Goal: Book appointment/travel/reservation

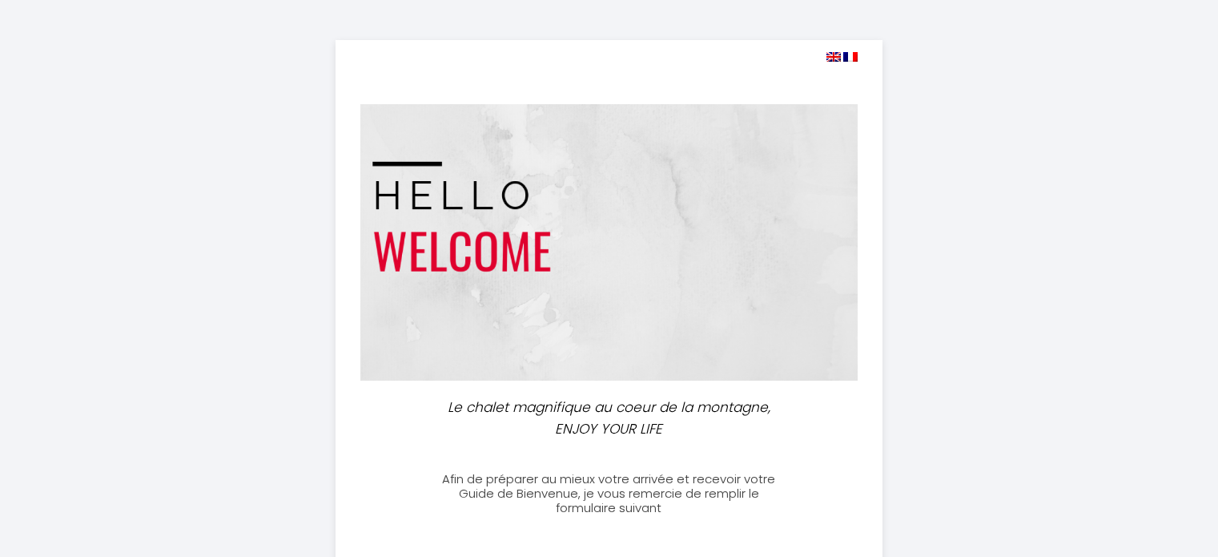
select select
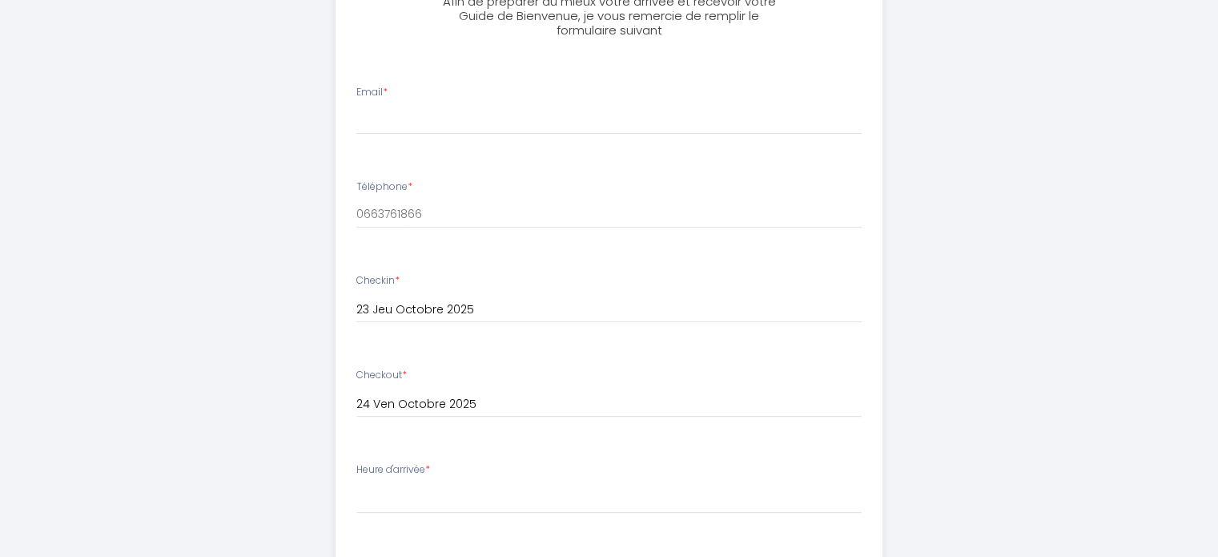
scroll to position [481, 0]
click at [452, 111] on input "Email *" at bounding box center [608, 117] width 505 height 29
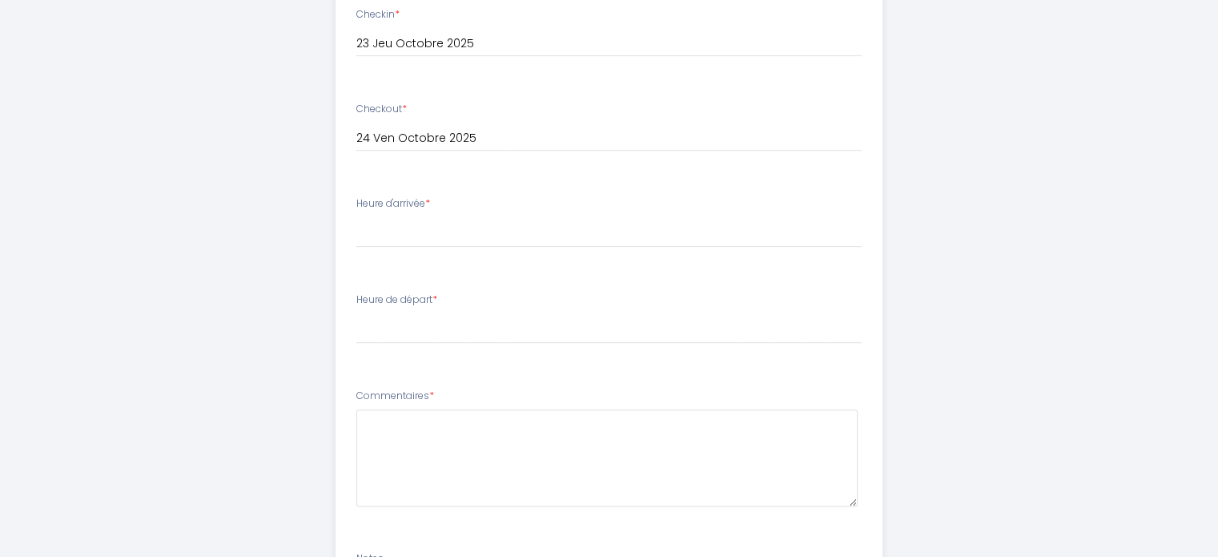
scroll to position [721, 0]
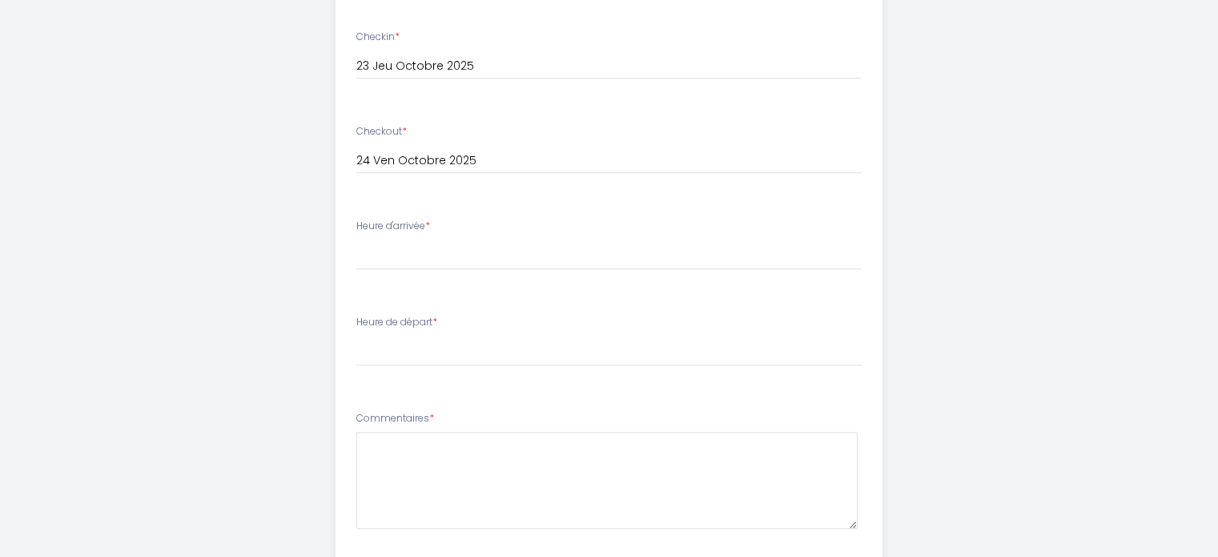
type input "franck_ler@yahoo.fr"
click at [408, 258] on select "17:00 17:30 18:00 18:30 19:00 19:30 20:00 20:30 21:00 21:30 22:00 22:30 23:00 2…" at bounding box center [608, 255] width 505 height 30
select select "22:30"
click at [356, 240] on select "17:00 17:30 18:00 18:30 19:00 19:30 20:00 20:30 21:00 21:30 22:00 22:30 23:00 2…" at bounding box center [608, 255] width 505 height 30
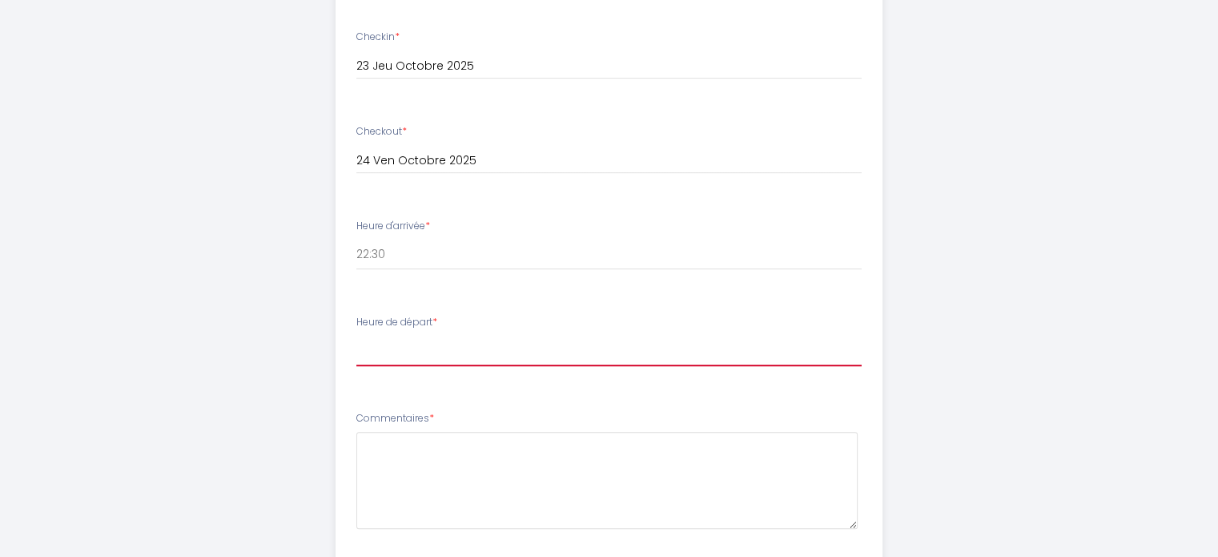
click at [467, 347] on select "00:00 00:30 01:00 01:30 02:00 02:30 03:00 03:30 04:00 04:30 05:00 05:30 06:00 0…" at bounding box center [608, 351] width 505 height 30
select select "10:00"
click at [356, 336] on select "00:00 00:30 01:00 01:30 02:00 02:30 03:00 03:30 04:00 04:30 05:00 05:30 06:00 0…" at bounding box center [608, 351] width 505 height 30
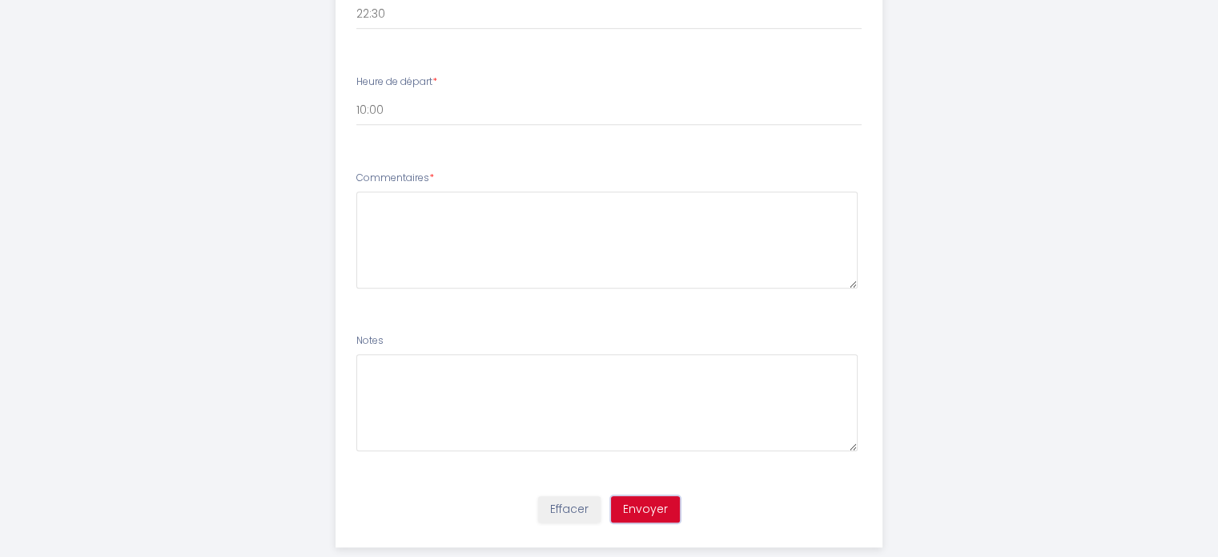
click at [655, 508] on button "Envoyer" at bounding box center [645, 509] width 69 height 27
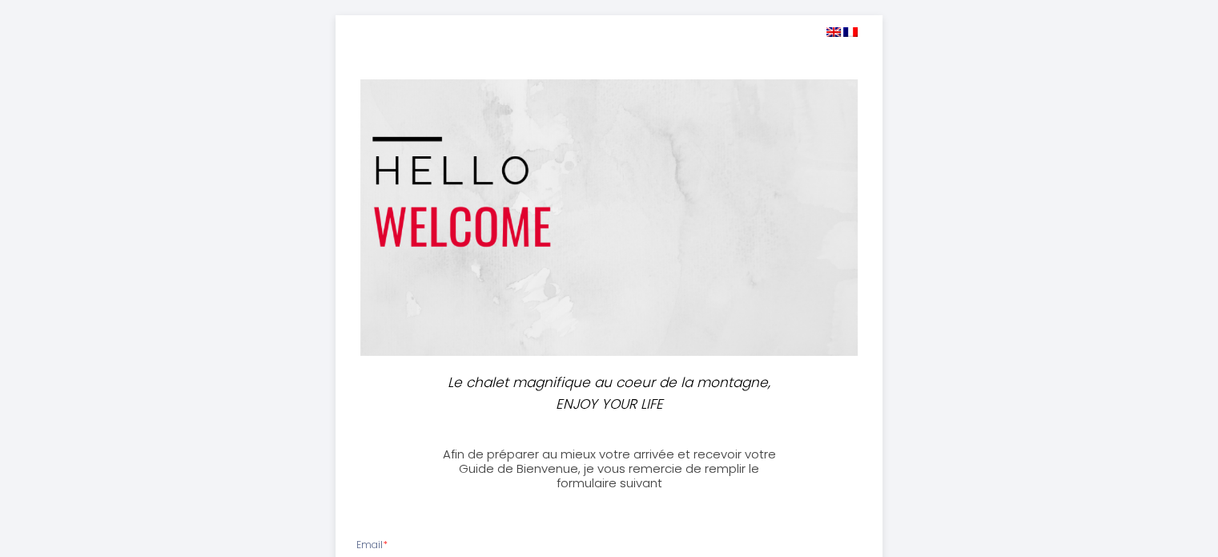
scroll to position [0, 0]
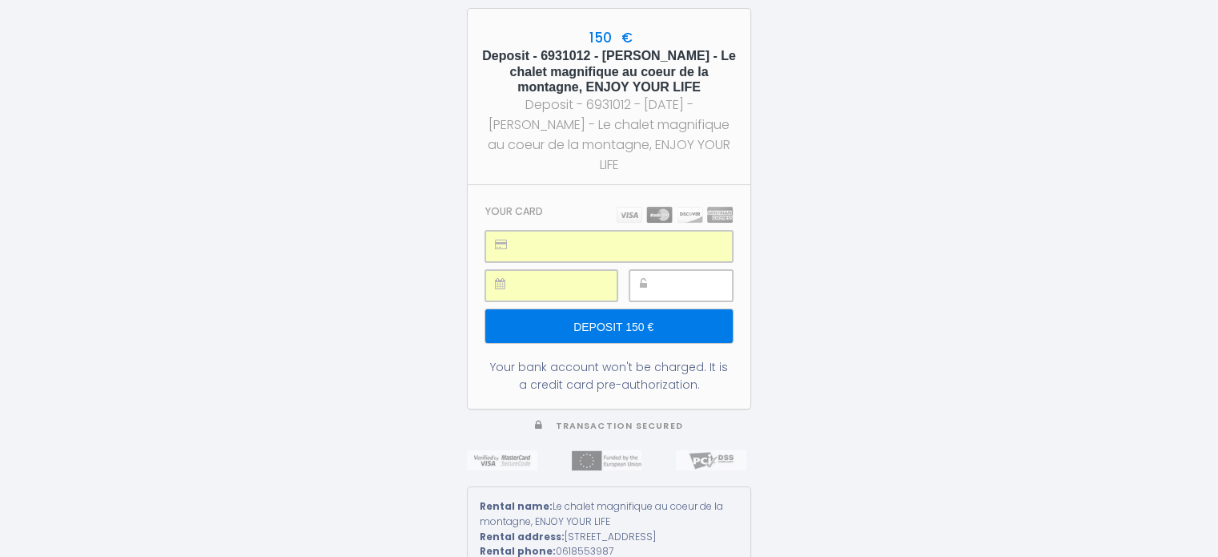
click at [606, 310] on input "Deposit 150 €" at bounding box center [609, 326] width 248 height 34
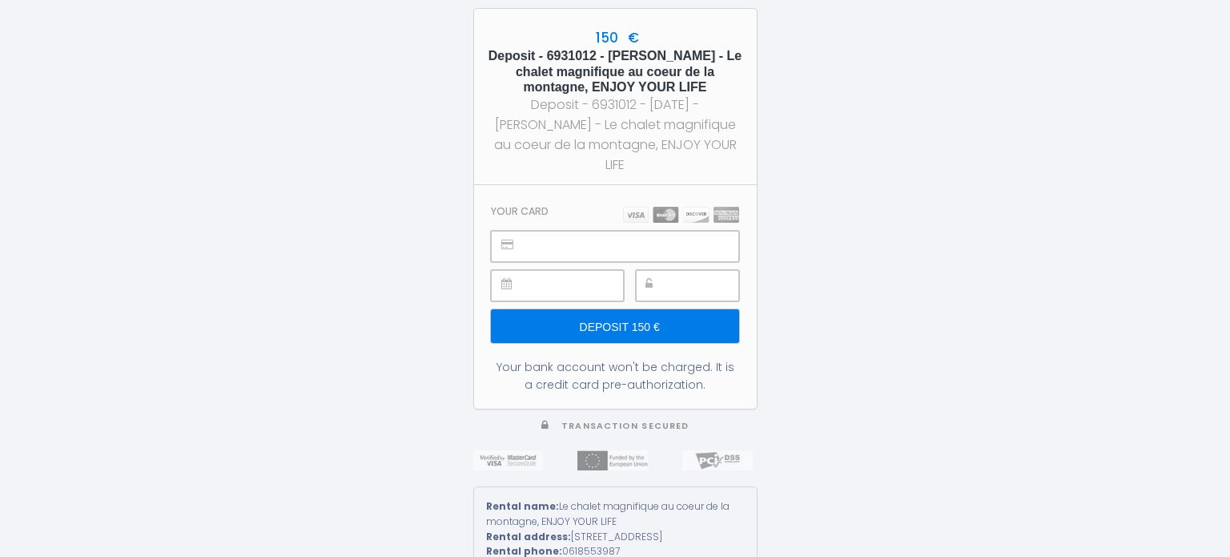
type input "Deposit 150 €"
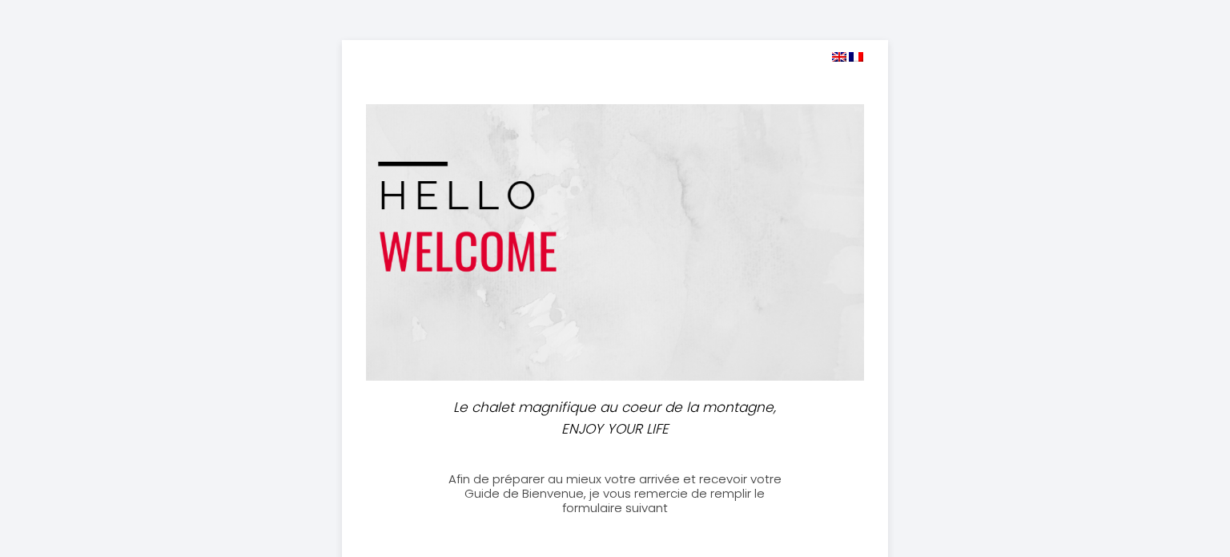
select select
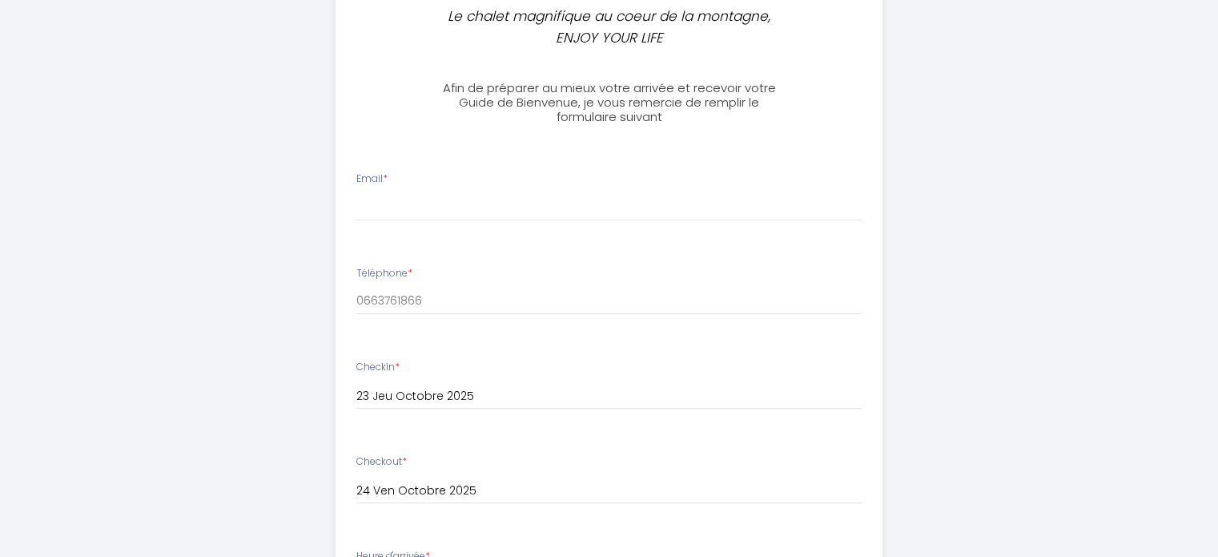
scroll to position [401, 0]
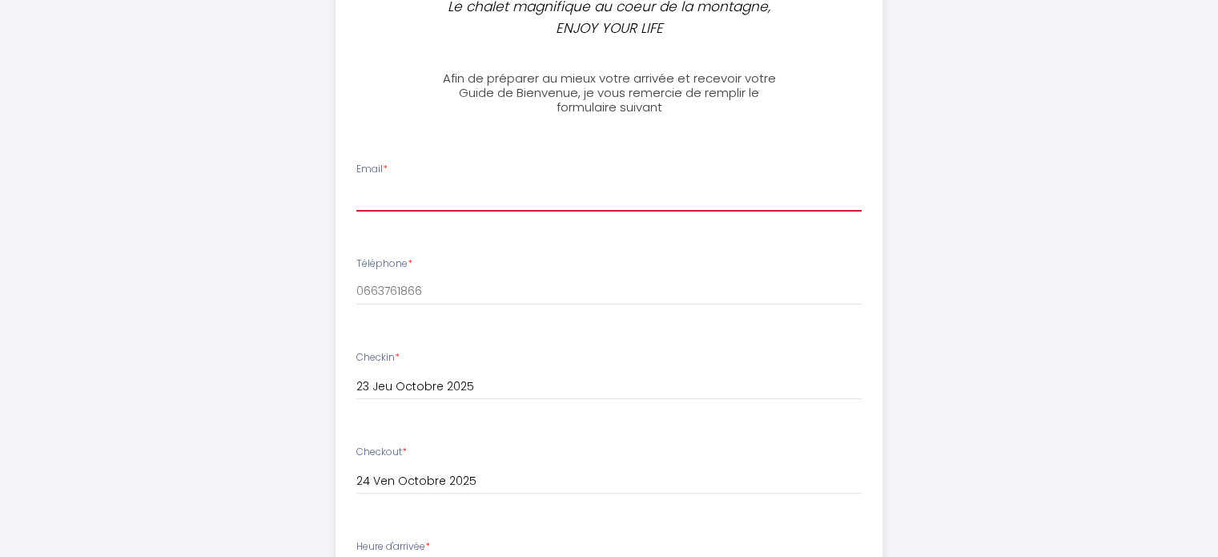
click at [445, 200] on input "Email *" at bounding box center [608, 197] width 505 height 29
type input "franck_ler@yahoo.fr"
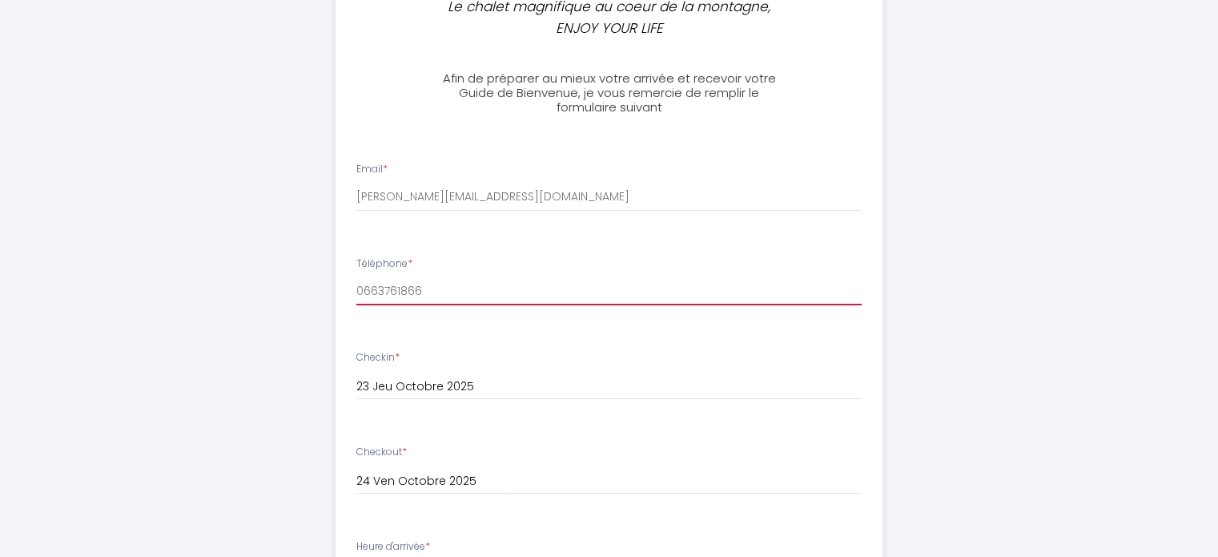
click at [448, 294] on input "0663761866" at bounding box center [608, 290] width 505 height 29
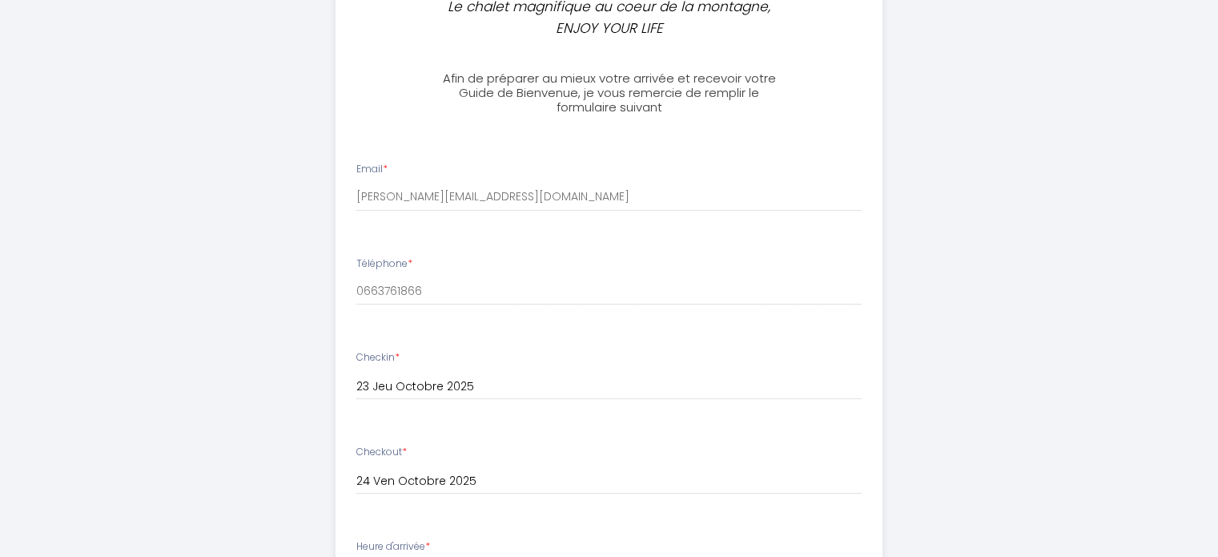
click at [175, 363] on div "Le chalet magnifique au coeur de la montagne, ENJOY YOUR LIFE Afin de préparer …" at bounding box center [609, 373] width 1218 height 1548
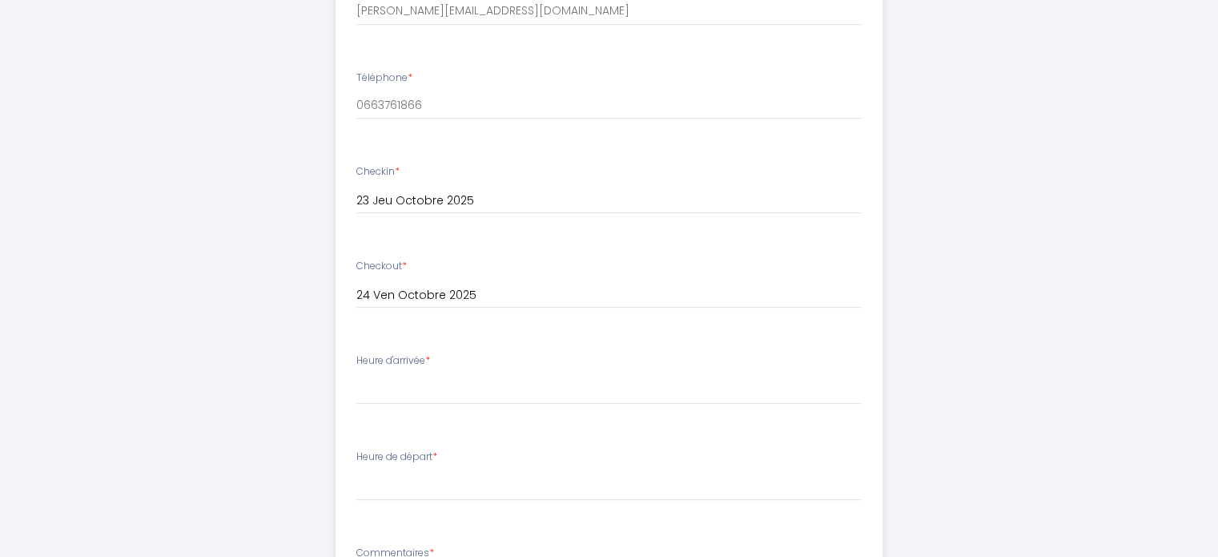
scroll to position [641, 0]
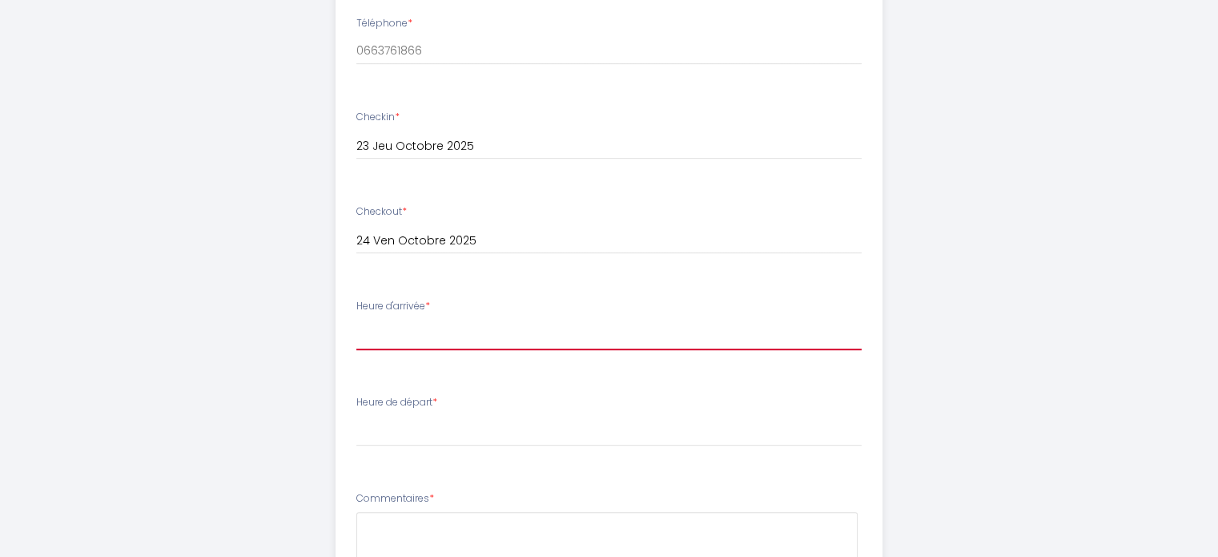
click at [456, 341] on select "17:00 17:30 18:00 18:30 19:00 19:30 20:00 20:30 21:00 21:30 22:00 22:30 23:00 2…" at bounding box center [608, 335] width 505 height 30
select select "22:30"
click at [356, 320] on select "17:00 17:30 18:00 18:30 19:00 19:30 20:00 20:30 21:00 21:30 22:00 22:30 23:00 2…" at bounding box center [608, 335] width 505 height 30
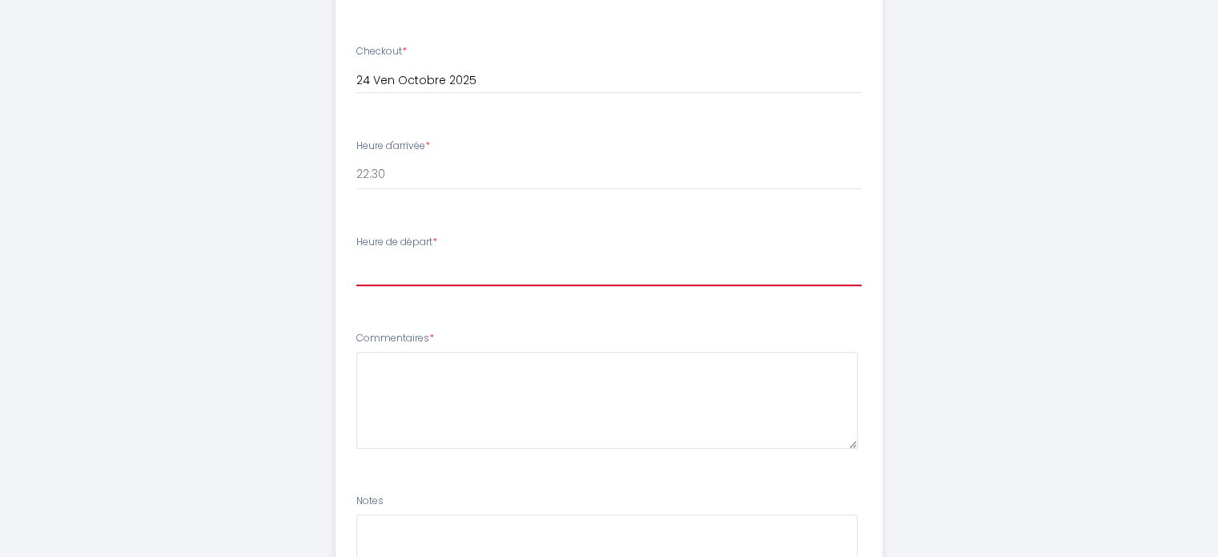
click at [396, 268] on select "00:00 00:30 01:00 01:30 02:00 02:30 03:00 03:30 04:00 04:30 05:00 05:30 06:00 0…" at bounding box center [608, 271] width 505 height 30
select select "10:00"
click at [356, 256] on select "00:00 00:30 01:00 01:30 02:00 02:30 03:00 03:30 04:00 04:30 05:00 05:30 06:00 0…" at bounding box center [608, 271] width 505 height 30
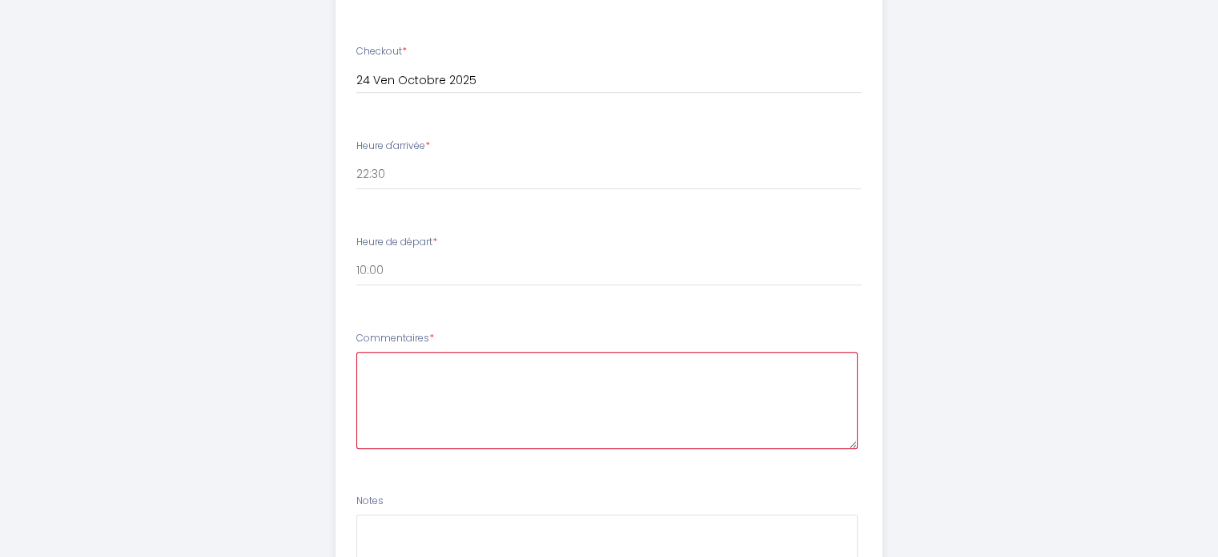
click at [383, 368] on textarea at bounding box center [606, 400] width 501 height 97
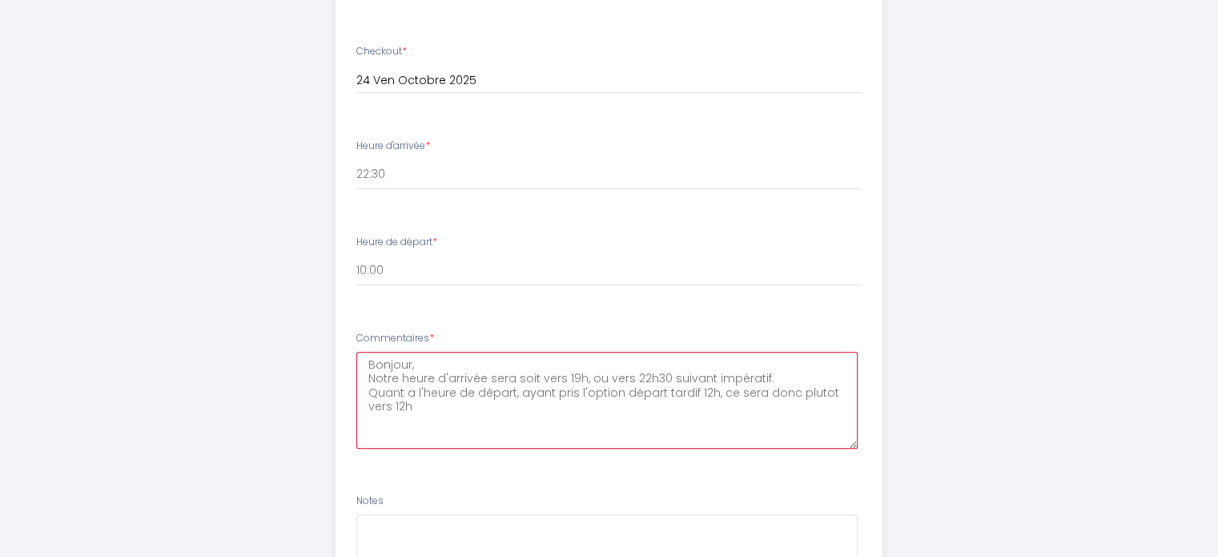
click at [704, 390] on textarea "Bonjour, Notre heure d'arrivée sera soit vers 19h, ou vers 22h30 suivant impéra…" at bounding box center [606, 400] width 501 height 97
click at [737, 396] on textarea "Bonjour, Notre heure d'arrivée sera soit vers 19h, ou vers 22h30 suivant impéra…" at bounding box center [606, 400] width 501 height 97
click at [423, 403] on textarea "Bonjour, Notre heure d'arrivée sera soit vers 19h, ou vers 22h30 suivant impéra…" at bounding box center [606, 400] width 501 height 97
click at [708, 391] on textarea "Bonjour, Notre heure d'arrivée sera soit vers 19h, ou vers 22h30 suivant impéra…" at bounding box center [606, 400] width 501 height 97
click at [769, 406] on textarea "Bonjour, Notre heure d'arrivée sera soit vers 19h, ou vers 22h30 suivant impéra…" at bounding box center [606, 400] width 501 height 97
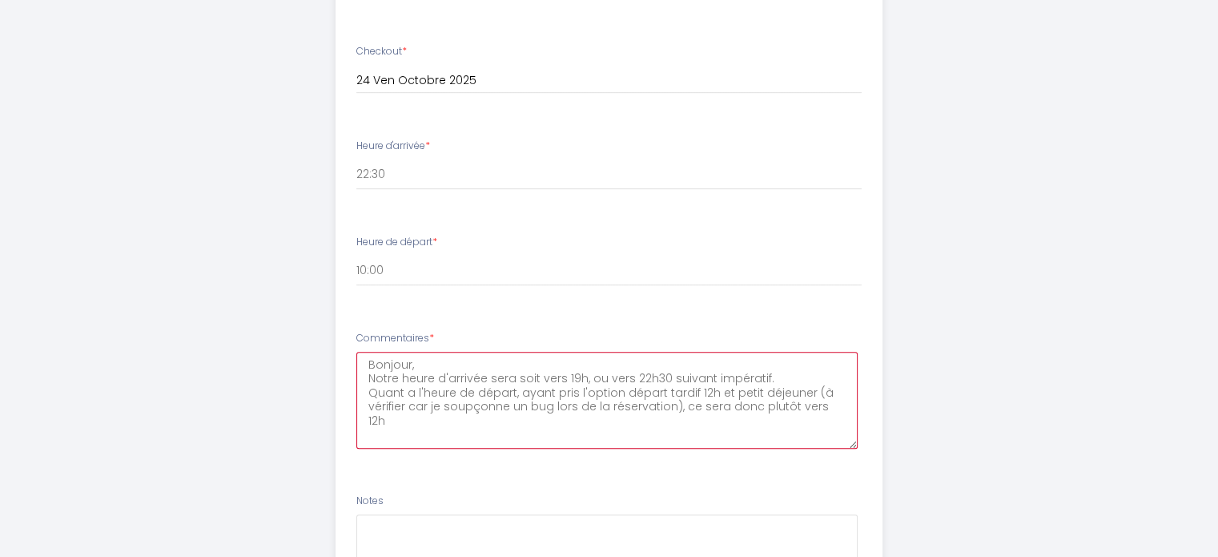
click at [836, 409] on textarea "Bonjour, Notre heure d'arrivée sera soit vers 19h, ou vers 22h30 suivant impéra…" at bounding box center [606, 400] width 501 height 97
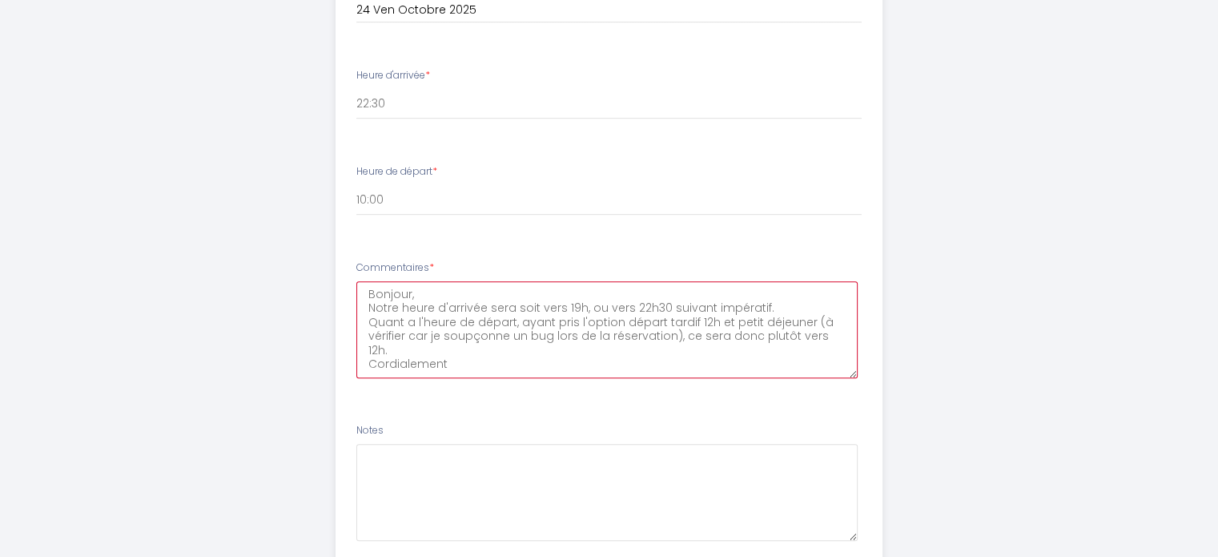
scroll to position [961, 0]
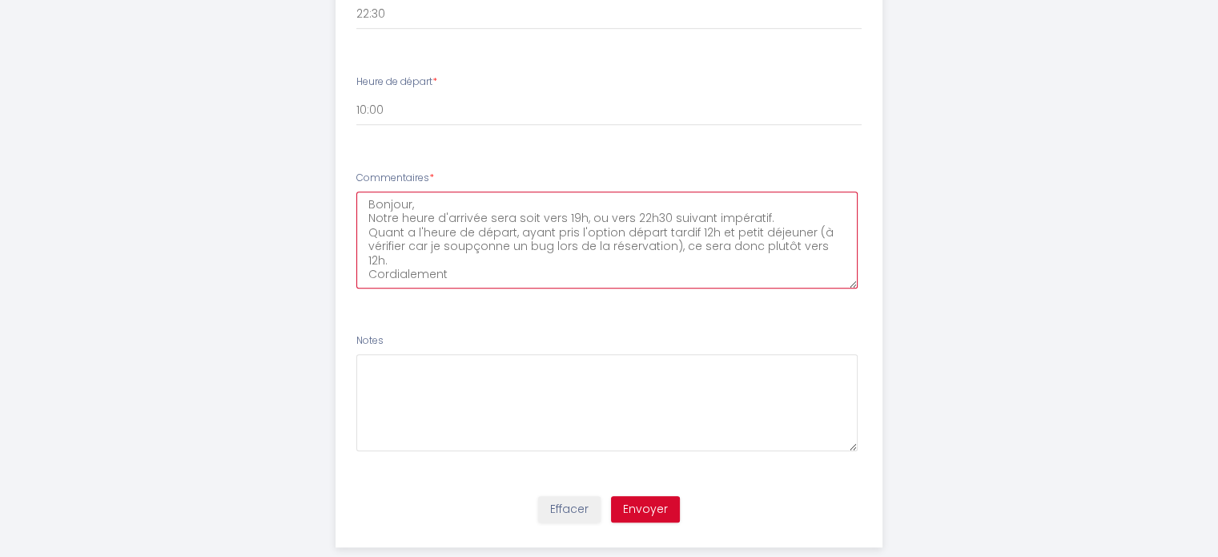
type textarea "Bonjour, Notre heure d'arrivée sera soit vers 19h, ou vers 22h30 suivant impéra…"
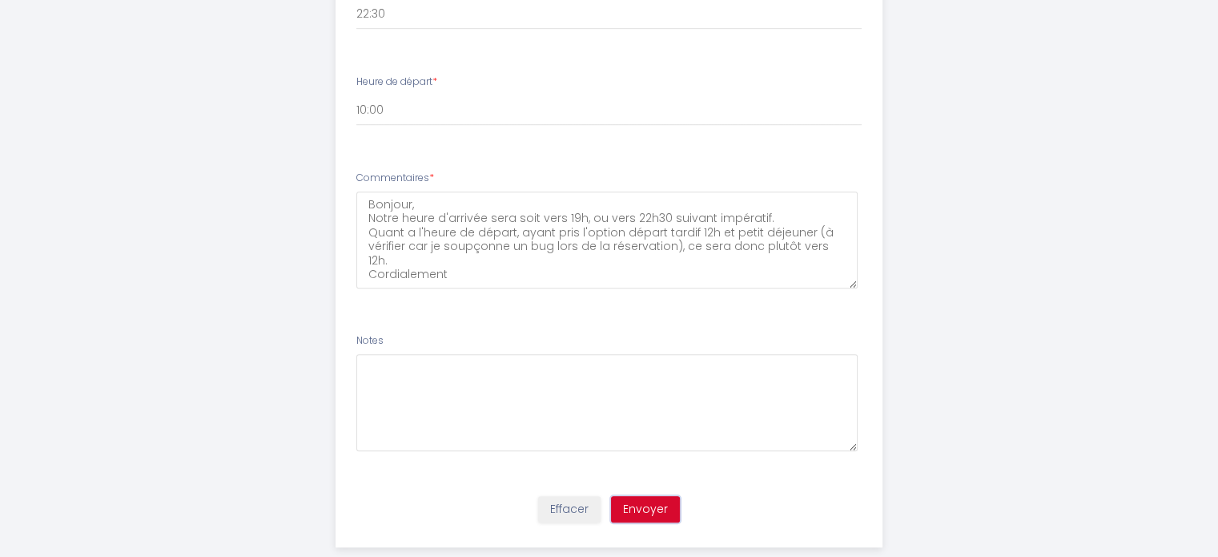
click at [651, 513] on button "Envoyer" at bounding box center [645, 509] width 69 height 27
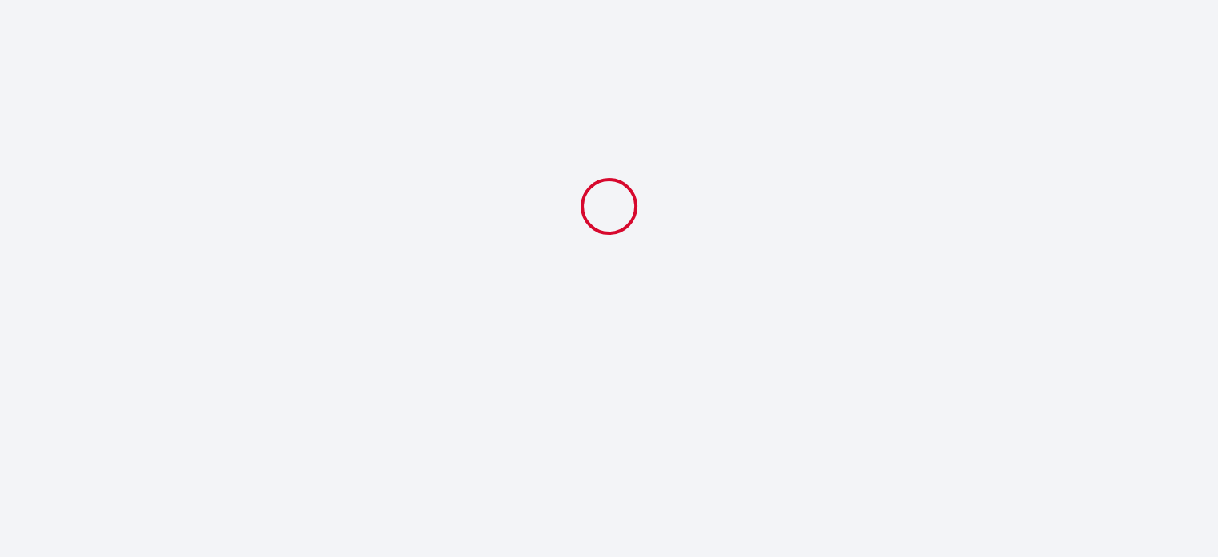
select select "22:30"
select select "10:00"
